Goal: Task Accomplishment & Management: Use online tool/utility

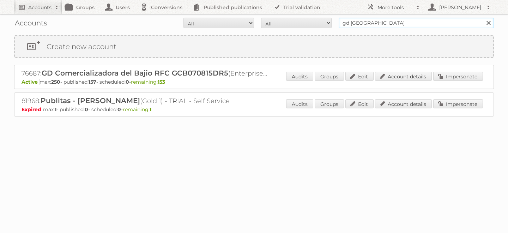
click at [362, 18] on input "gd [GEOGRAPHIC_DATA]" at bounding box center [415, 23] width 155 height 11
type input "betterware"
click at [483, 18] on input "Search" at bounding box center [488, 23] width 11 height 11
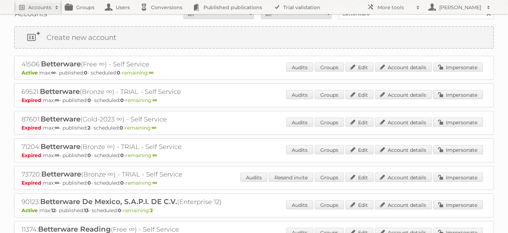
scroll to position [18, 0]
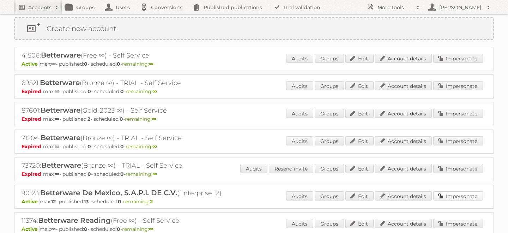
click at [453, 194] on link "Impersonate" at bounding box center [458, 195] width 50 height 9
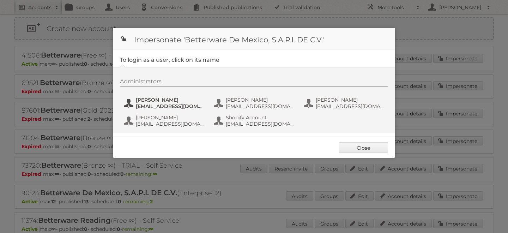
click at [169, 106] on span "[EMAIL_ADDRESS][DOMAIN_NAME]" at bounding box center [170, 106] width 68 height 6
